Goal: Information Seeking & Learning: Learn about a topic

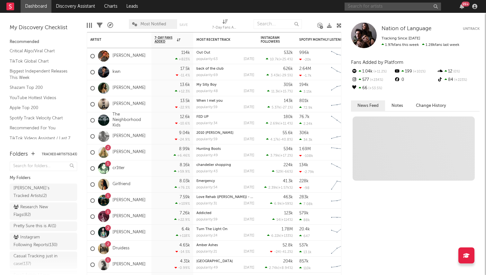
click at [380, 5] on input "text" at bounding box center [393, 7] width 96 height 8
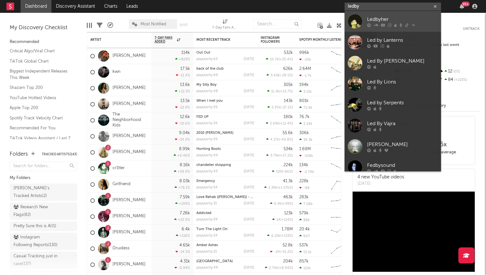
type input "ledby"
click at [387, 23] on div at bounding box center [402, 25] width 71 height 4
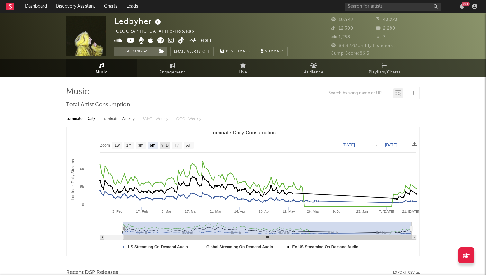
click at [161, 146] on text "YTD" at bounding box center [165, 145] width 8 height 5
select select "YTD"
type input "[DATE]"
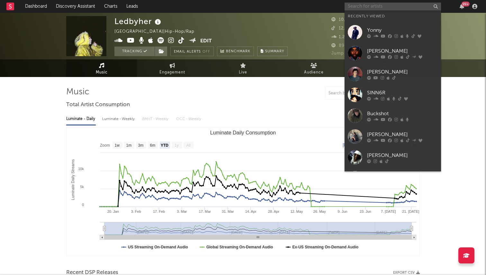
click at [372, 7] on input "text" at bounding box center [393, 7] width 96 height 8
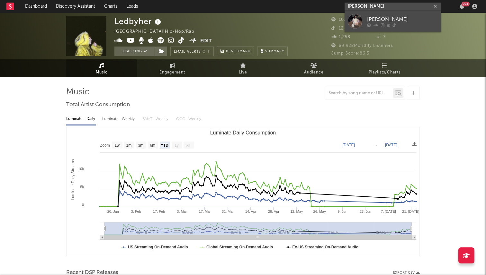
type input "[PERSON_NAME]"
click at [369, 18] on div "[PERSON_NAME]" at bounding box center [402, 19] width 71 height 8
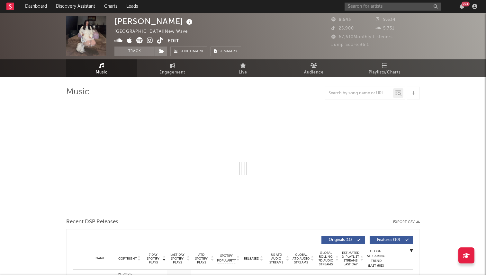
select select "1w"
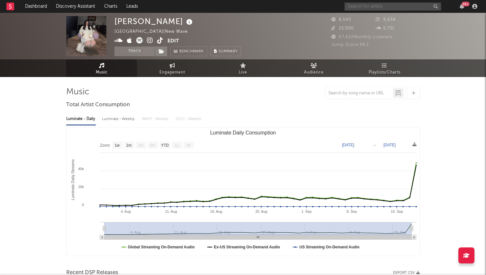
click at [353, 8] on input "text" at bounding box center [393, 7] width 96 height 8
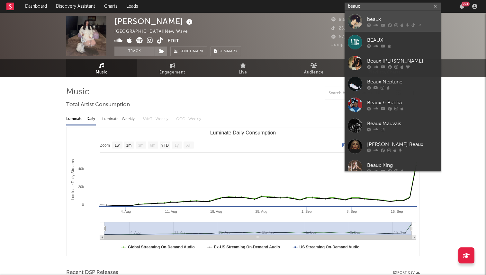
type input "beaux"
click at [356, 24] on div at bounding box center [355, 21] width 14 height 14
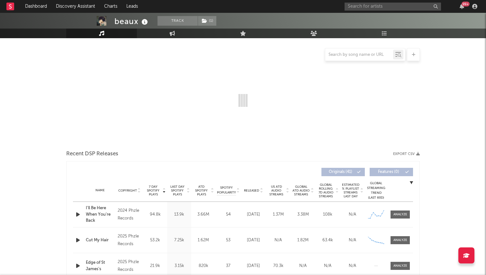
select select "6m"
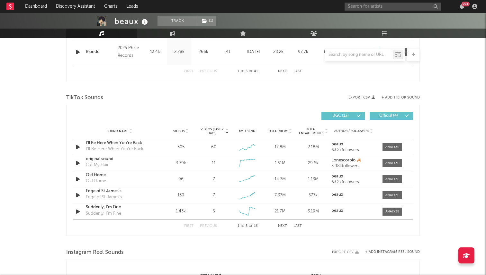
scroll to position [386, 0]
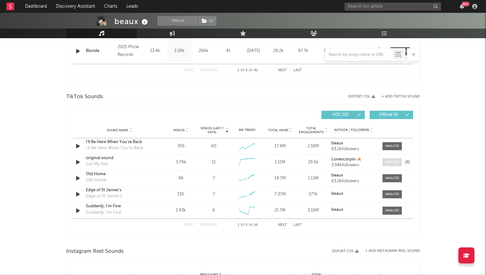
click at [389, 160] on div at bounding box center [392, 162] width 14 height 5
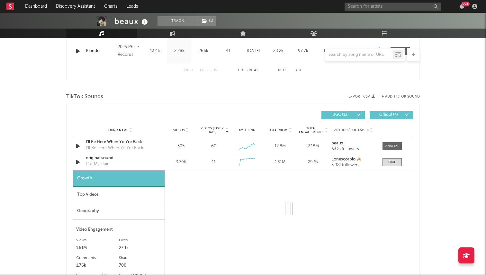
select select "1w"
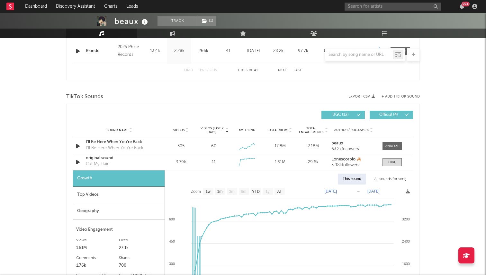
click at [146, 208] on div "Geography" at bounding box center [119, 211] width 92 height 16
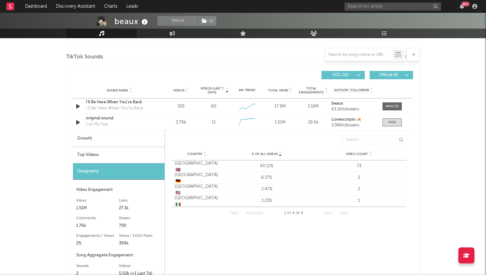
scroll to position [427, 0]
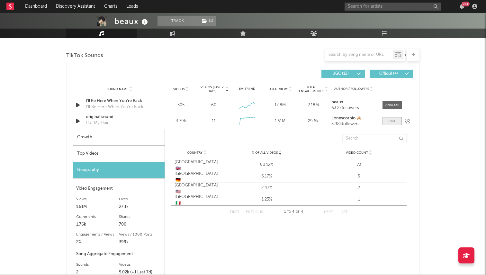
click at [392, 122] on div at bounding box center [392, 121] width 8 height 5
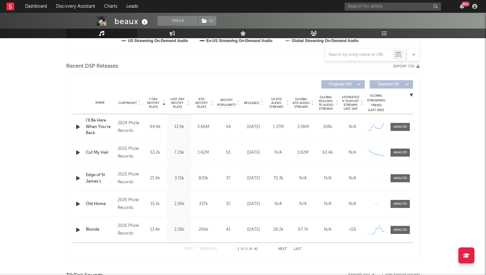
scroll to position [106, 0]
